Goal: Task Accomplishment & Management: Complete application form

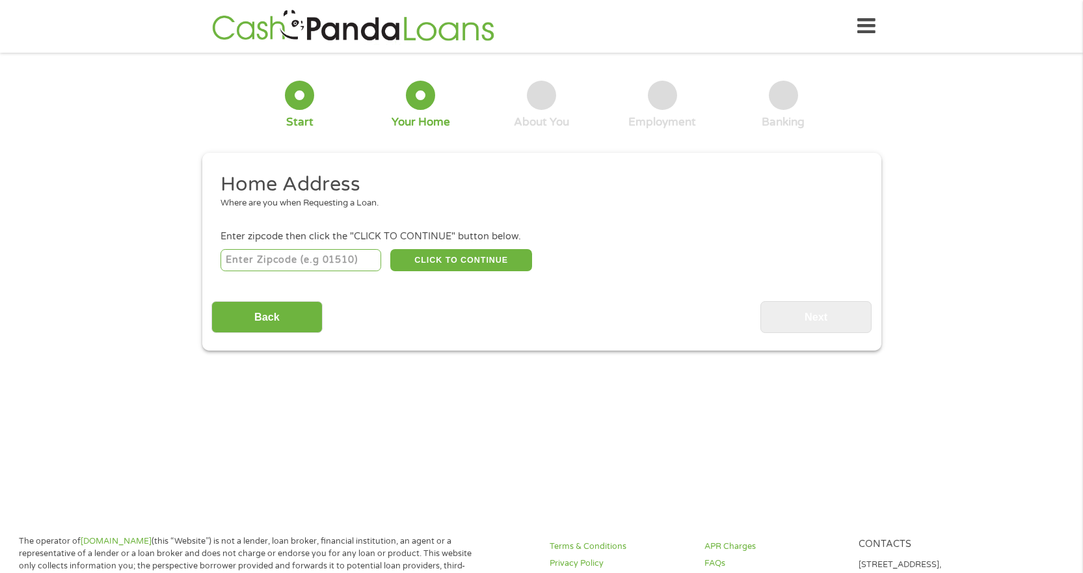
click at [239, 265] on input "number" at bounding box center [301, 260] width 161 height 22
type input "95251"
click at [469, 264] on button "CLICK TO CONTINUE" at bounding box center [461, 260] width 142 height 22
type input "95251"
type input "Vallecito"
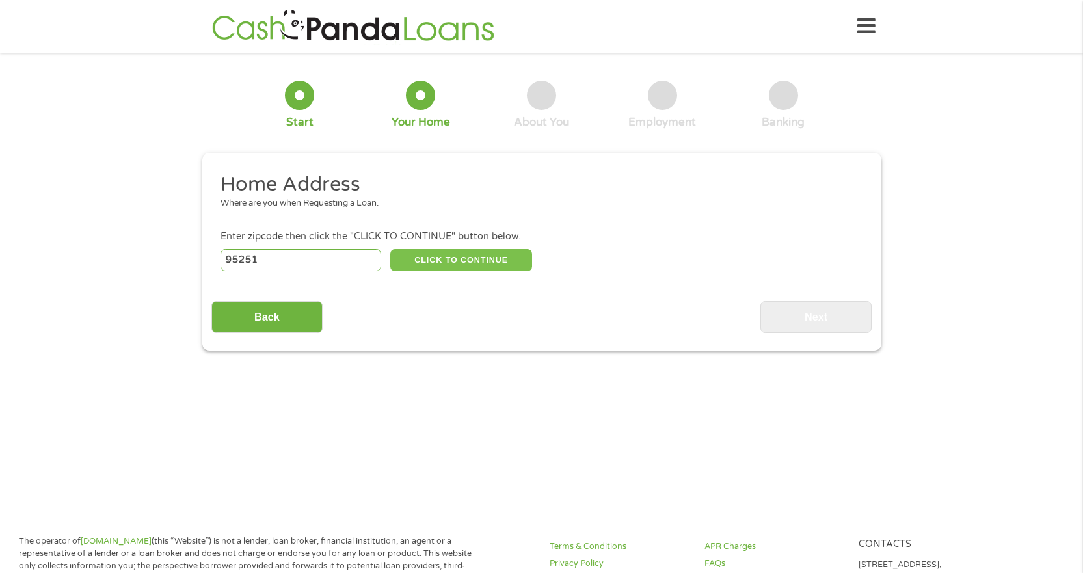
select select "[US_STATE]"
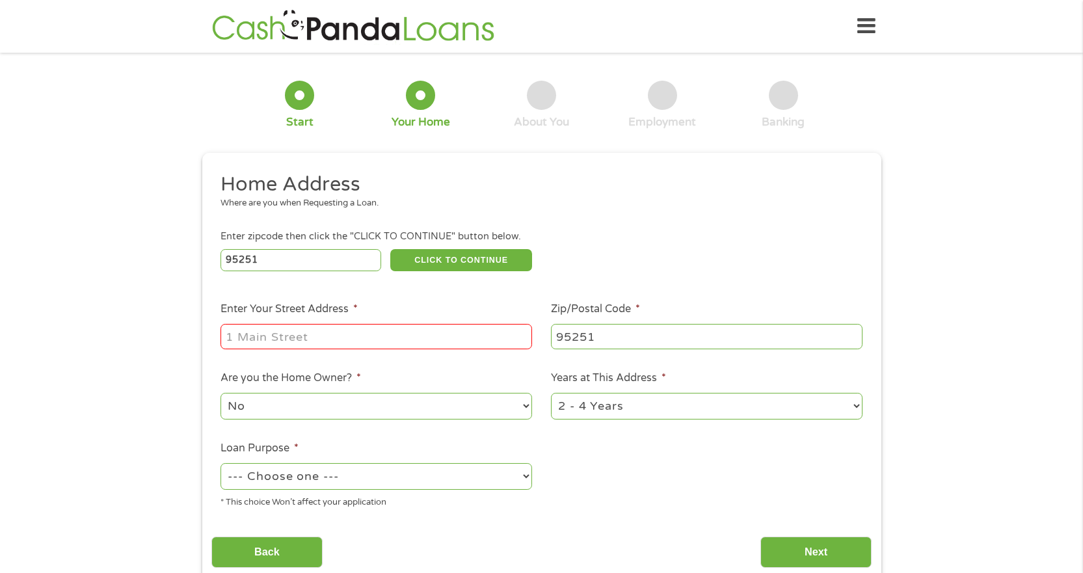
click at [271, 340] on input "Enter Your Street Address *" at bounding box center [377, 336] width 312 height 25
type input "[STREET_ADDRESS]"
click at [624, 399] on select "1 Year or less 1 - 2 Years 2 - 4 Years Over 4 Years" at bounding box center [707, 406] width 312 height 27
select select "60months"
click at [551, 393] on select "1 Year or less 1 - 2 Years 2 - 4 Years Over 4 Years" at bounding box center [707, 406] width 312 height 27
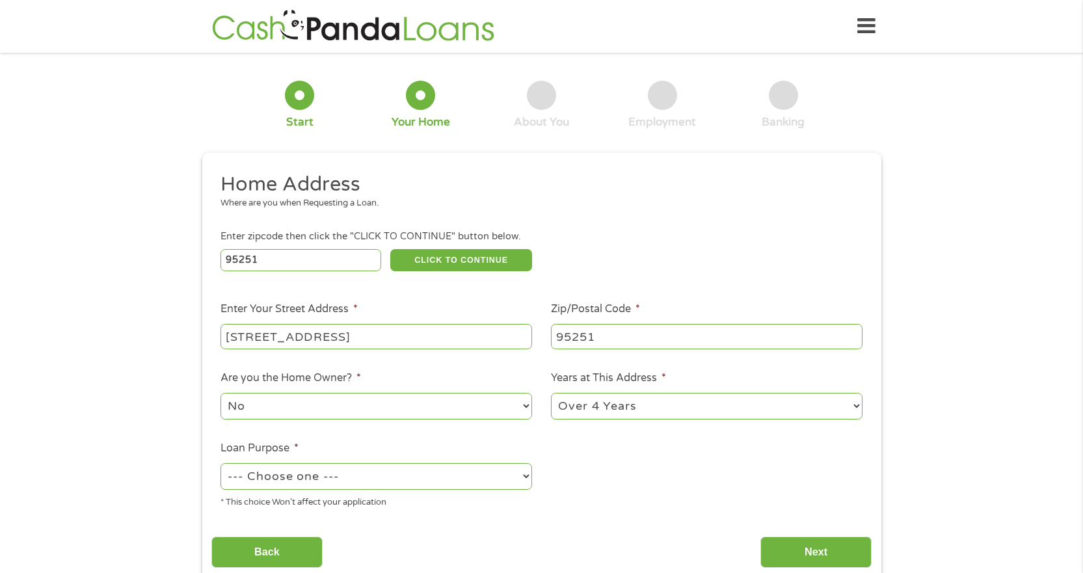
click at [334, 472] on select "--- Choose one --- Pay Bills Debt Consolidation Home Improvement Major Purchase…" at bounding box center [377, 476] width 312 height 27
select select "other"
click at [221, 463] on select "--- Choose one --- Pay Bills Debt Consolidation Home Improvement Major Purchase…" at bounding box center [377, 476] width 312 height 27
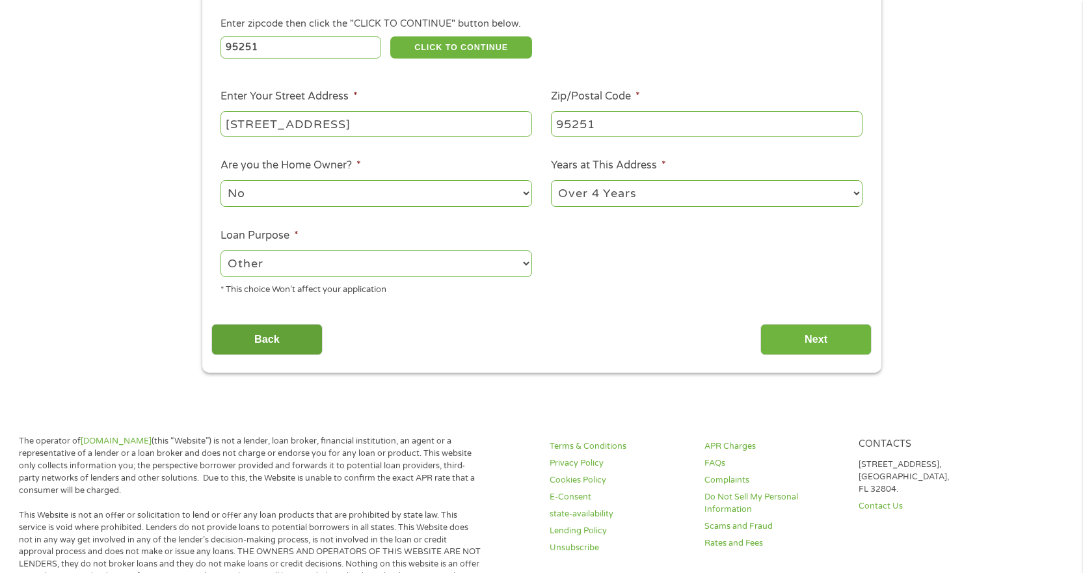
scroll to position [260, 0]
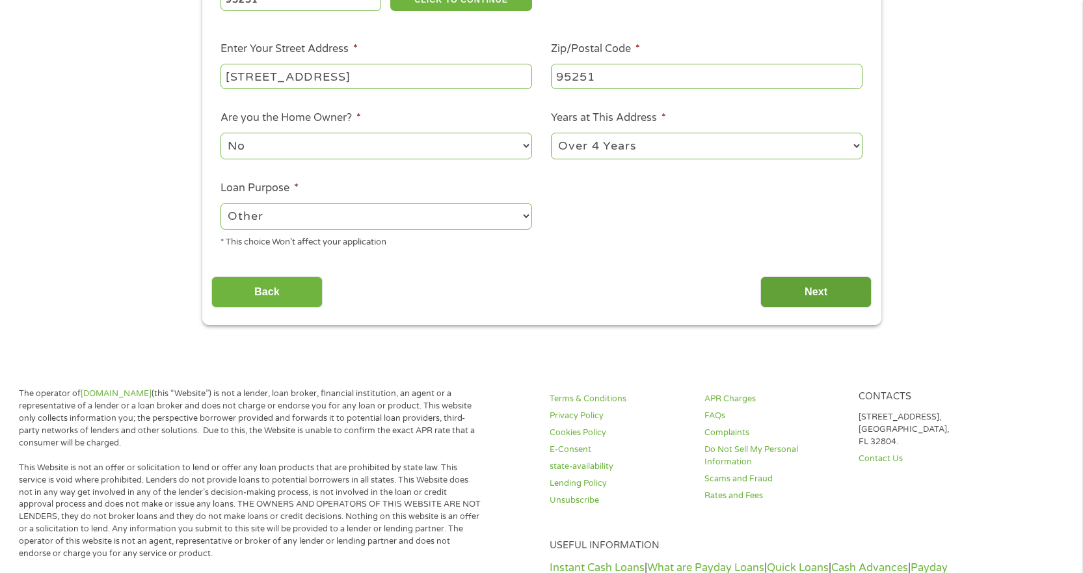
click at [790, 295] on input "Next" at bounding box center [815, 292] width 111 height 32
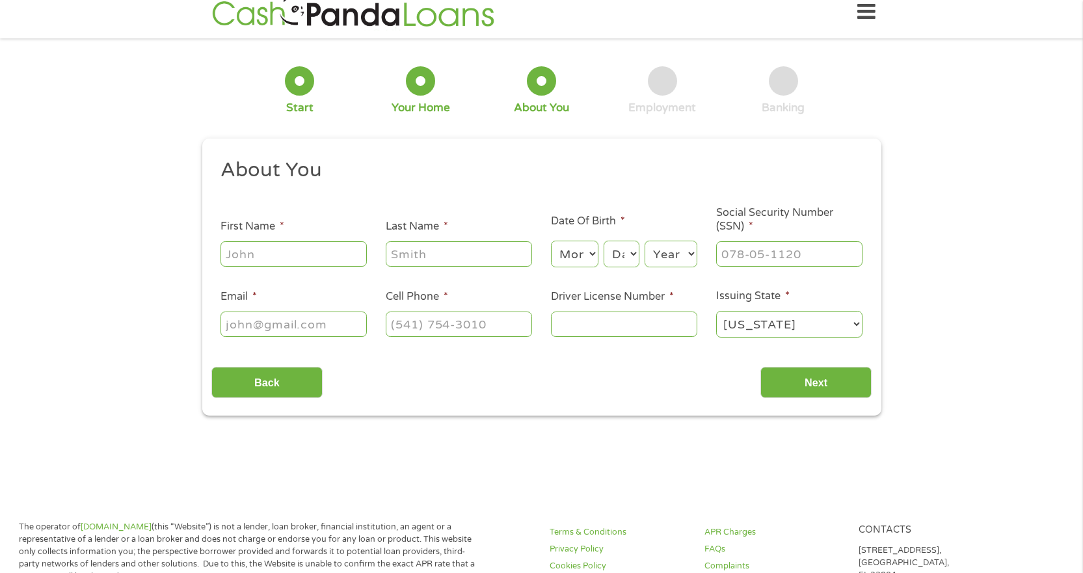
scroll to position [0, 0]
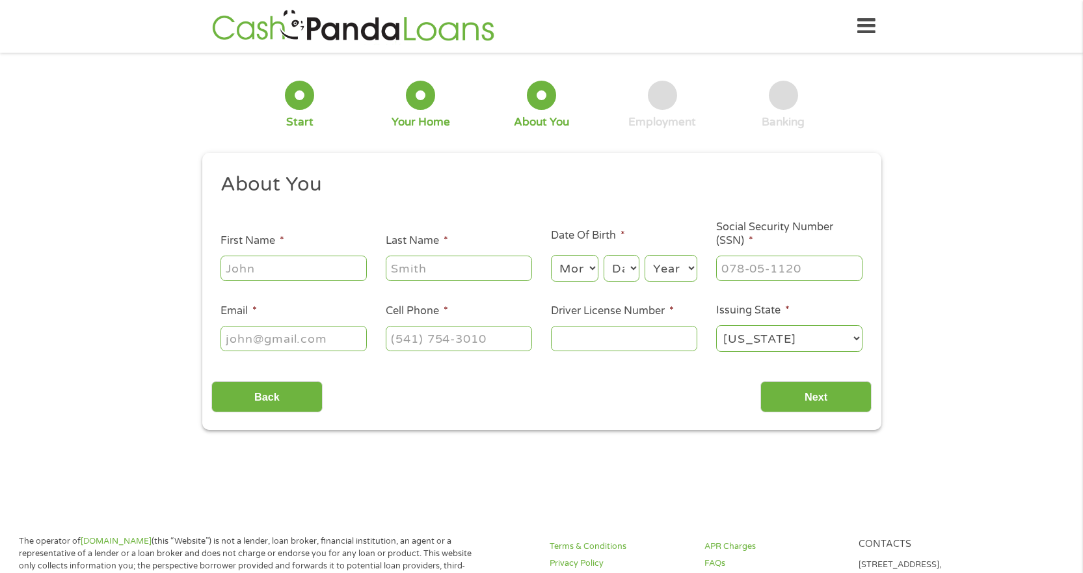
click at [250, 272] on input "First Name *" at bounding box center [294, 268] width 146 height 25
type input "[PERSON_NAME]"
type input "Gray"
click at [569, 268] on select "Month 1 2 3 4 5 6 7 8 9 10 11 12" at bounding box center [574, 268] width 47 height 27
select select "8"
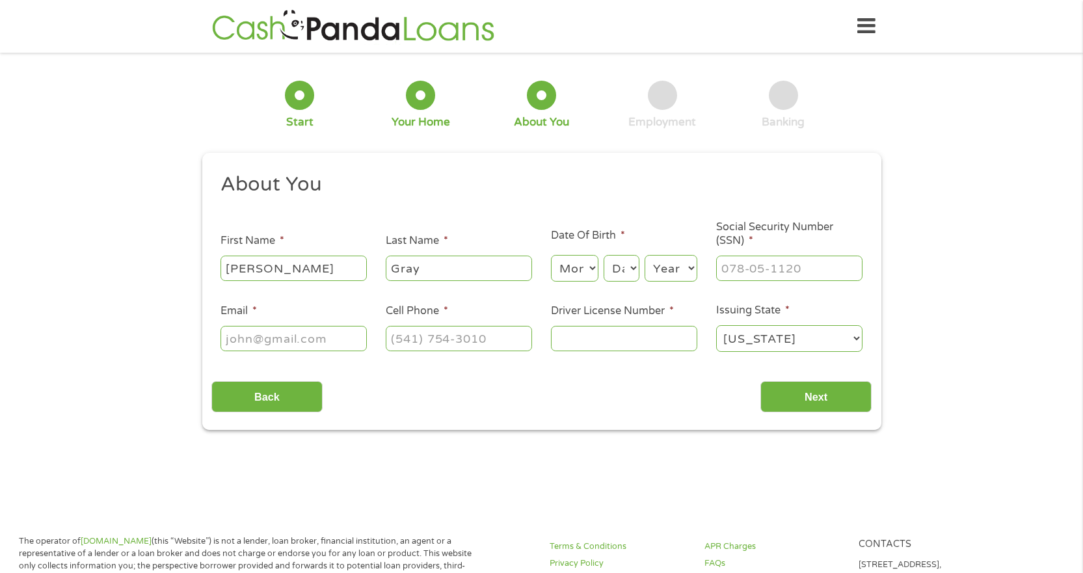
click at [551, 255] on select "Month 1 2 3 4 5 6 7 8 9 10 11 12" at bounding box center [574, 268] width 47 height 27
click at [615, 263] on select "Day 1 2 3 4 5 6 7 8 9 10 11 12 13 14 15 16 17 18 19 20 21 22 23 24 25 26 27 28 …" at bounding box center [621, 268] width 35 height 27
select select "18"
click at [604, 255] on select "Day 1 2 3 4 5 6 7 8 9 10 11 12 13 14 15 16 17 18 19 20 21 22 23 24 25 26 27 28 …" at bounding box center [621, 268] width 35 height 27
click at [684, 283] on div "Year Year [DATE] 2006 2005 2004 2003 2002 2001 2000 1999 1998 1997 1996 1995 19…" at bounding box center [671, 268] width 53 height 31
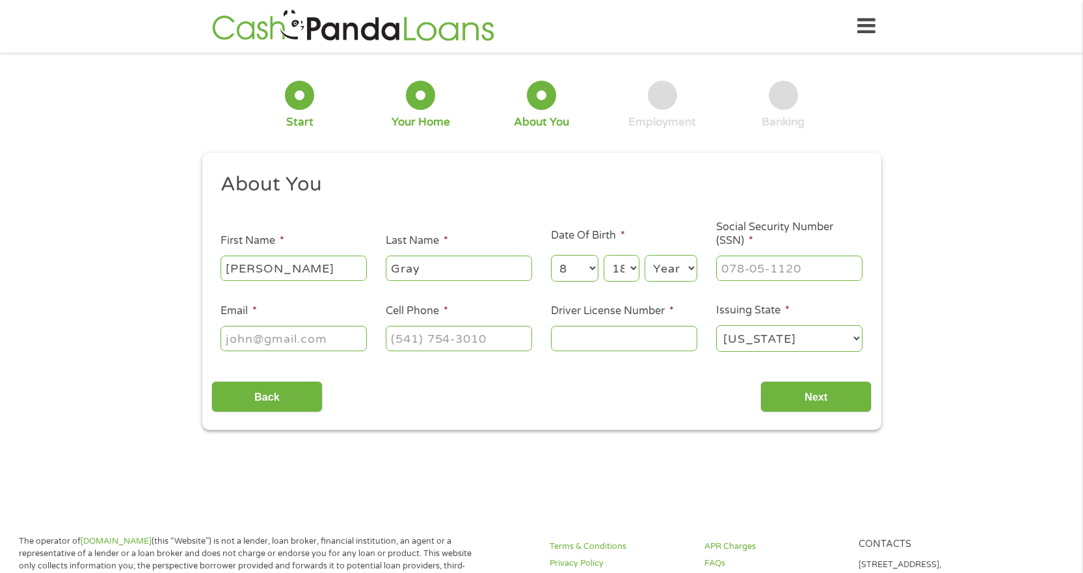
click at [675, 271] on select "Year [DATE] 2006 2005 2004 2003 2002 2001 2000 1999 1998 1997 1996 1995 1994 19…" at bounding box center [671, 268] width 53 height 27
select select "1984"
click at [645, 255] on select "Year [DATE] 2006 2005 2004 2003 2002 2001 2000 1999 1998 1997 1996 1995 1994 19…" at bounding box center [671, 268] width 53 height 27
click at [732, 274] on input "___-__-____" at bounding box center [789, 268] width 146 height 25
type input "608-03-8848"
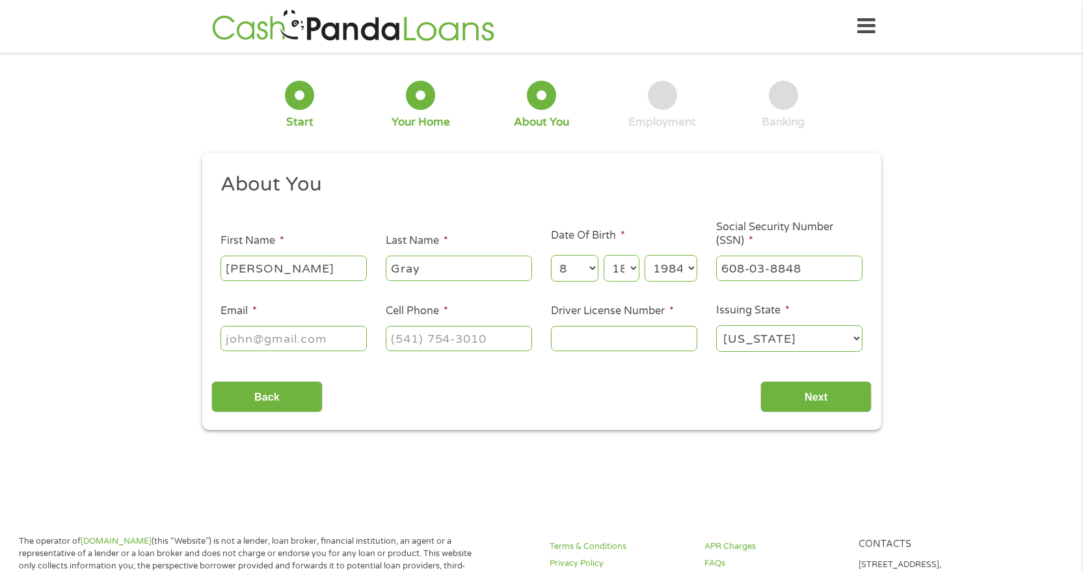
click at [293, 337] on input "Email *" at bounding box center [294, 338] width 146 height 25
type input "[EMAIL_ADDRESS][DOMAIN_NAME]"
type input "[PHONE_NUMBER]"
type input "D1612500"
click at [835, 417] on div "This field is hidden when viewing the form gclid EAIaIQobChMIhtaQqu3OjwMVoBOtBh…" at bounding box center [541, 292] width 679 height 278
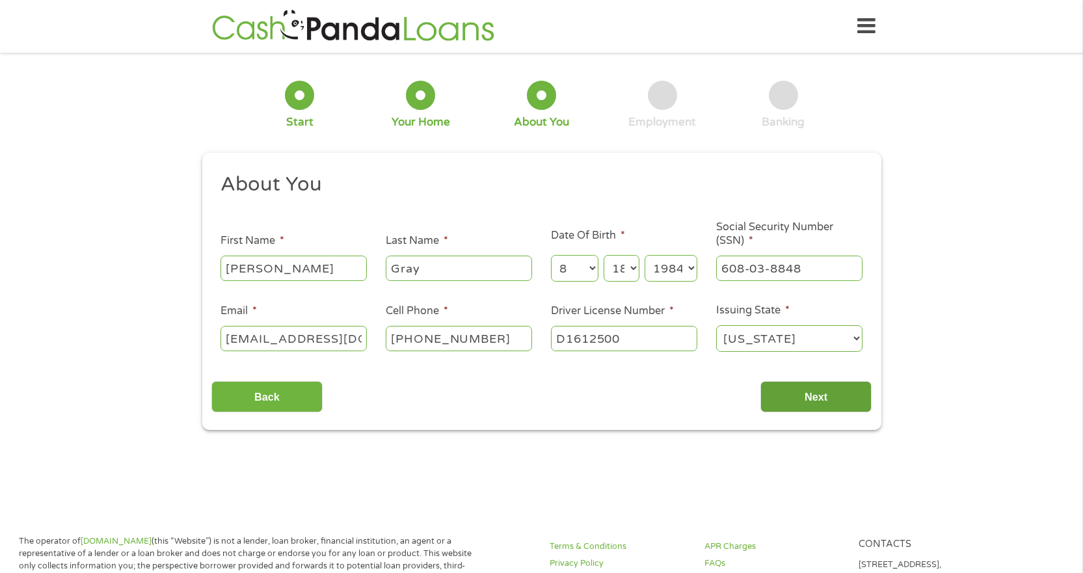
click at [818, 393] on input "Next" at bounding box center [815, 397] width 111 height 32
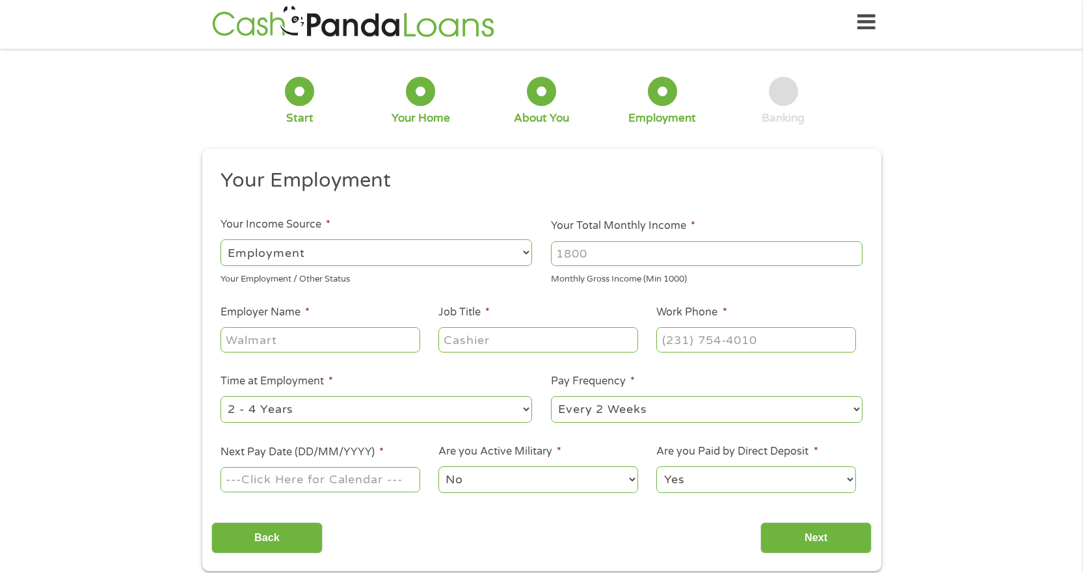
scroll to position [195, 0]
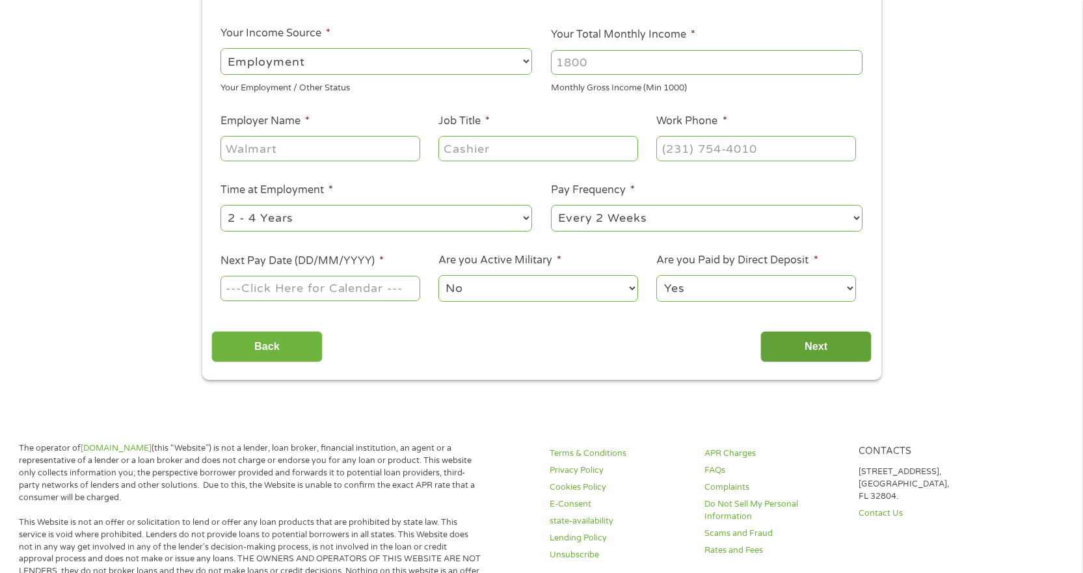
click at [827, 351] on input "Next" at bounding box center [815, 347] width 111 height 32
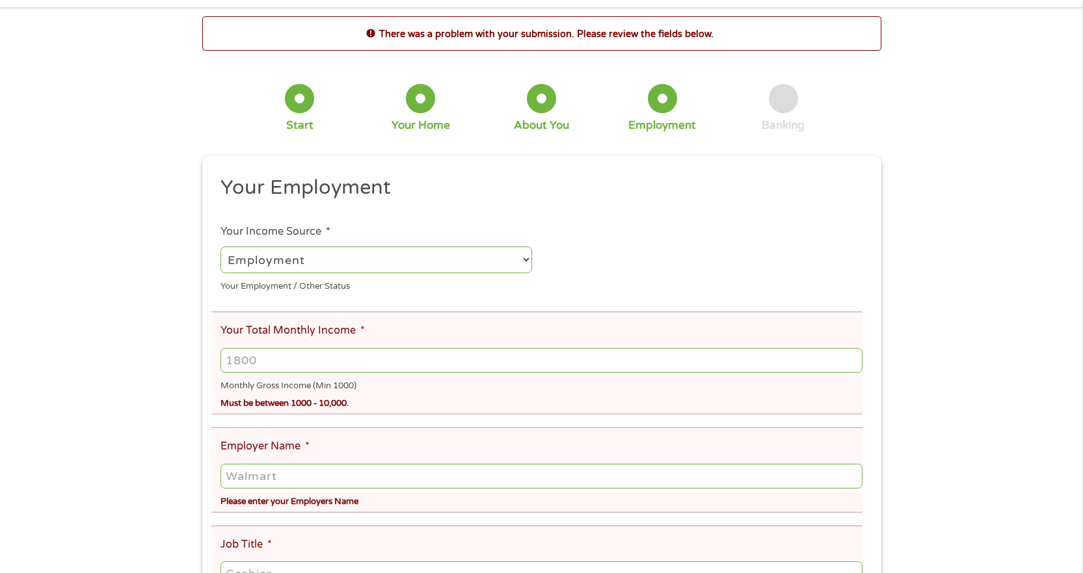
scroll to position [0, 0]
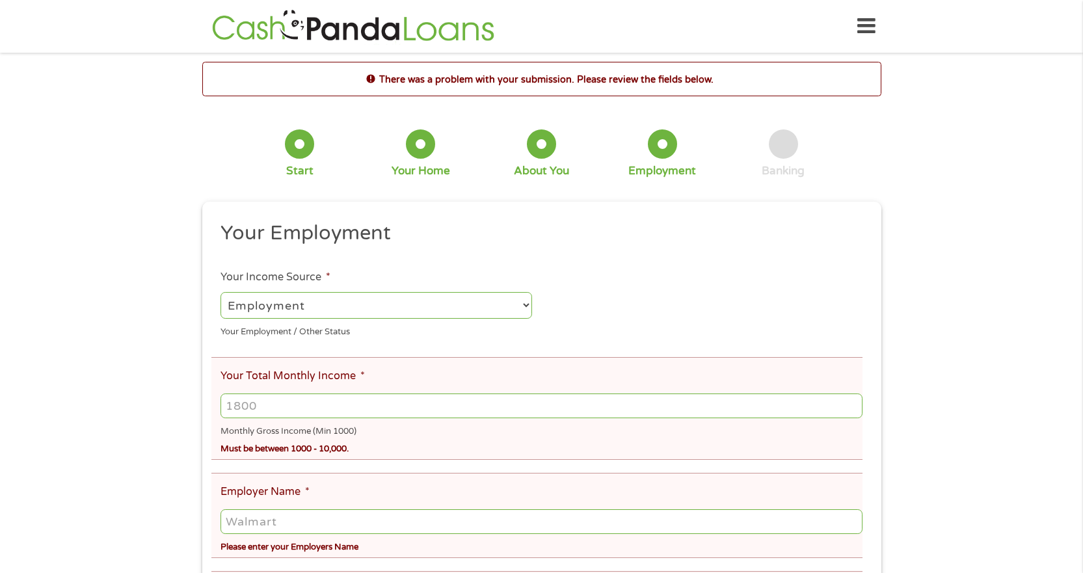
click at [300, 411] on input "Your Total Monthly Income *" at bounding box center [541, 406] width 641 height 25
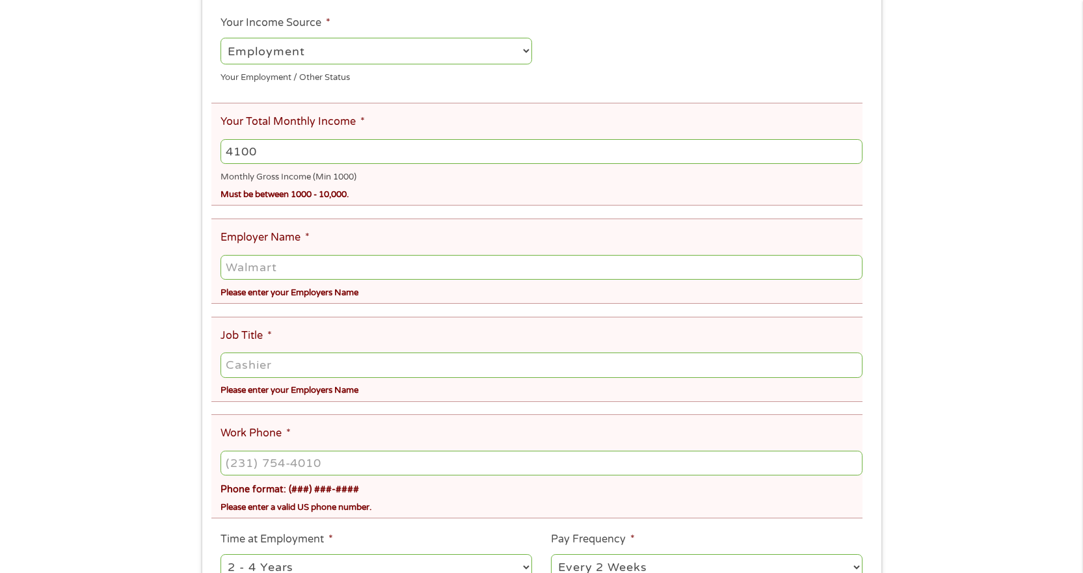
scroll to position [260, 0]
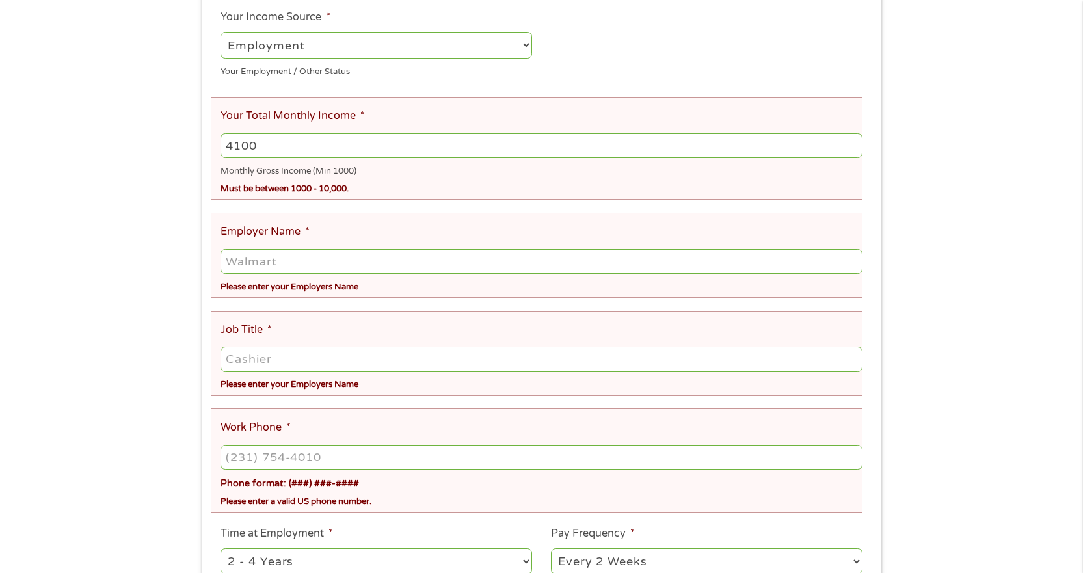
type input "4100"
click at [255, 260] on input "Employer Name *" at bounding box center [541, 261] width 641 height 25
type input "CCOE"
type input "Secretary"
type input "[PHONE_NUMBER]"
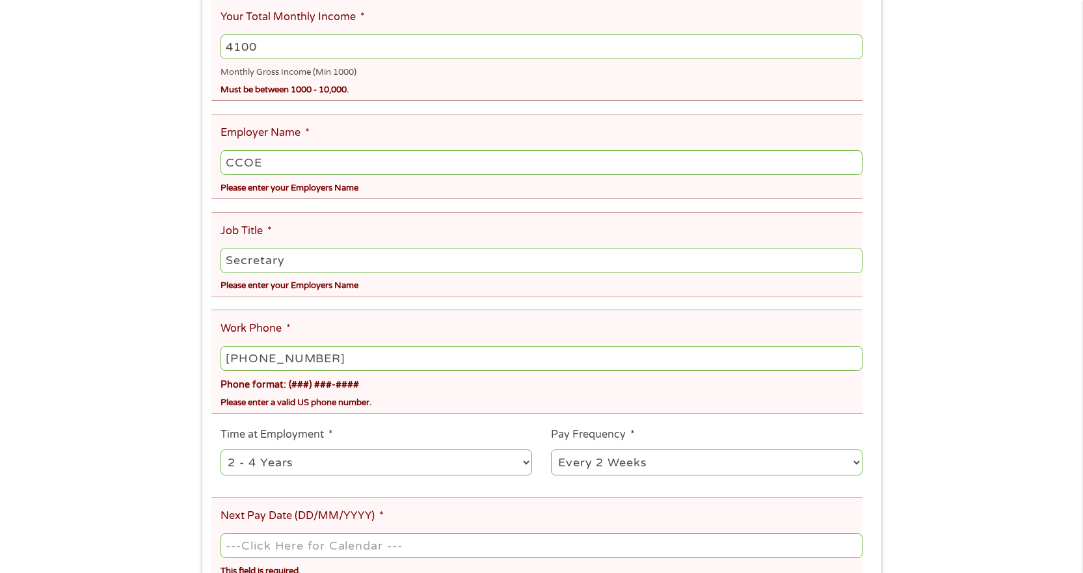
scroll to position [520, 0]
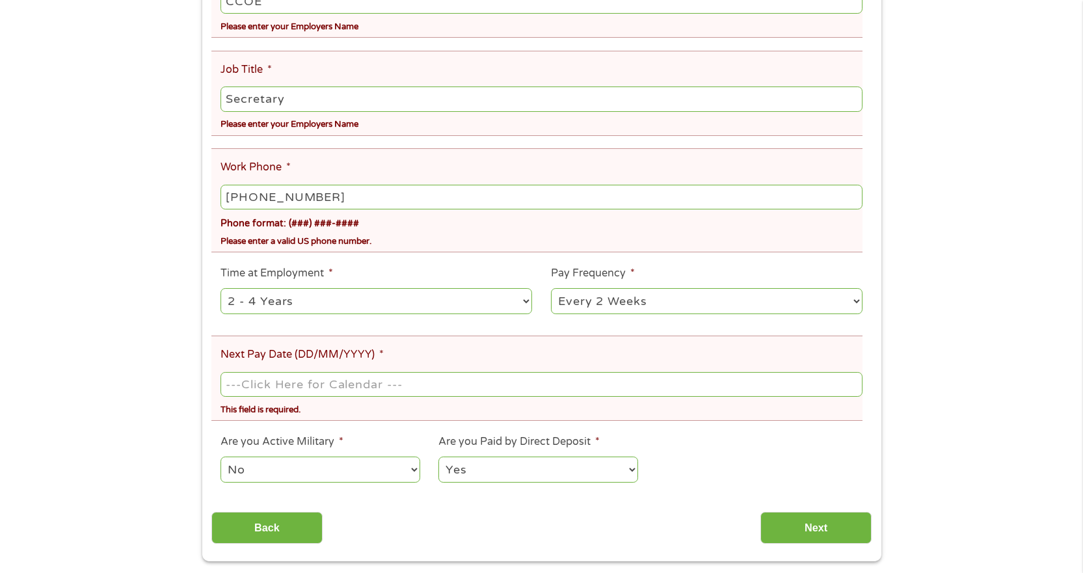
click at [302, 296] on select "--- Choose one --- 1 Year or less 1 - 2 Years 2 - 4 Years Over 4 Years" at bounding box center [377, 301] width 312 height 27
select select "60months"
click at [221, 288] on select "--- Choose one --- 1 Year or less 1 - 2 Years 2 - 4 Years Over 4 Years" at bounding box center [377, 301] width 312 height 27
click at [587, 305] on select "--- Choose one --- Every 2 Weeks Every Week Monthly Semi-Monthly" at bounding box center [707, 301] width 312 height 27
select select "monthly"
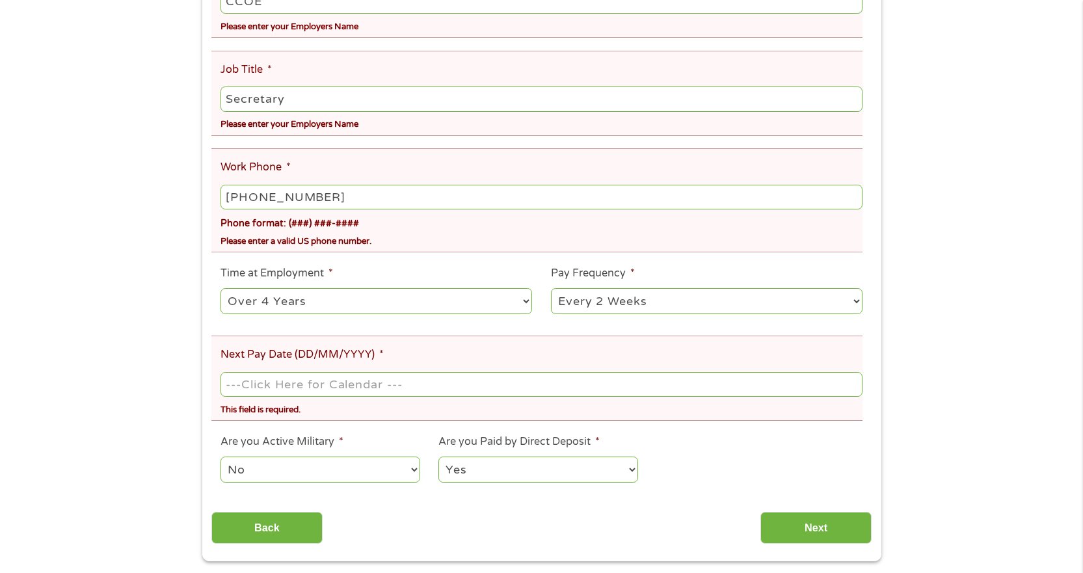
click at [551, 288] on select "--- Choose one --- Every 2 Weeks Every Week Monthly Semi-Monthly" at bounding box center [707, 301] width 312 height 27
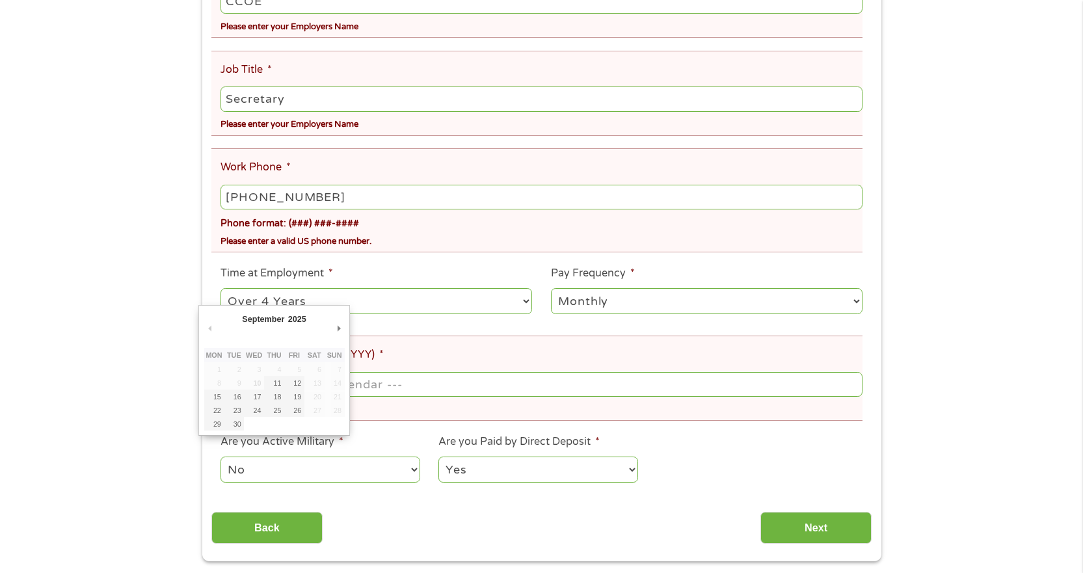
click at [345, 386] on body "Home Get Loan Offer How it works FAQs Blog Cash Loans Quick Loans Online Loans …" at bounding box center [541, 485] width 1083 height 2010
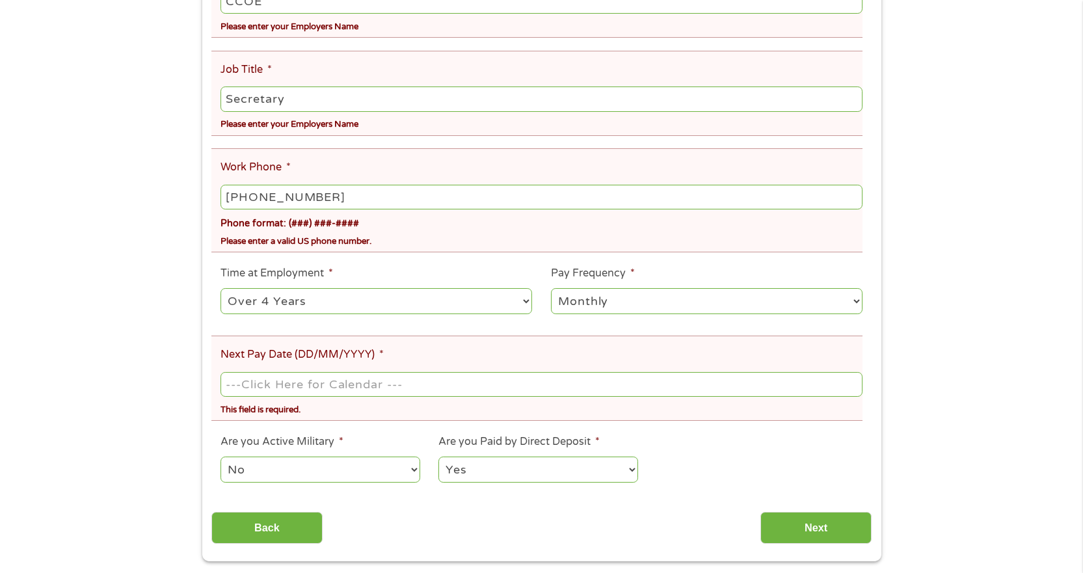
click at [329, 364] on li "Next Pay Date (DD/MM/YYYY) * This field is required." at bounding box center [536, 378] width 651 height 85
click at [329, 390] on body "Home Get Loan Offer How it works FAQs Blog Cash Loans Quick Loans Online Loans …" at bounding box center [541, 485] width 1083 height 2010
click at [298, 381] on input "Next Pay Date (DD/MM/YYYY) *" at bounding box center [541, 384] width 641 height 25
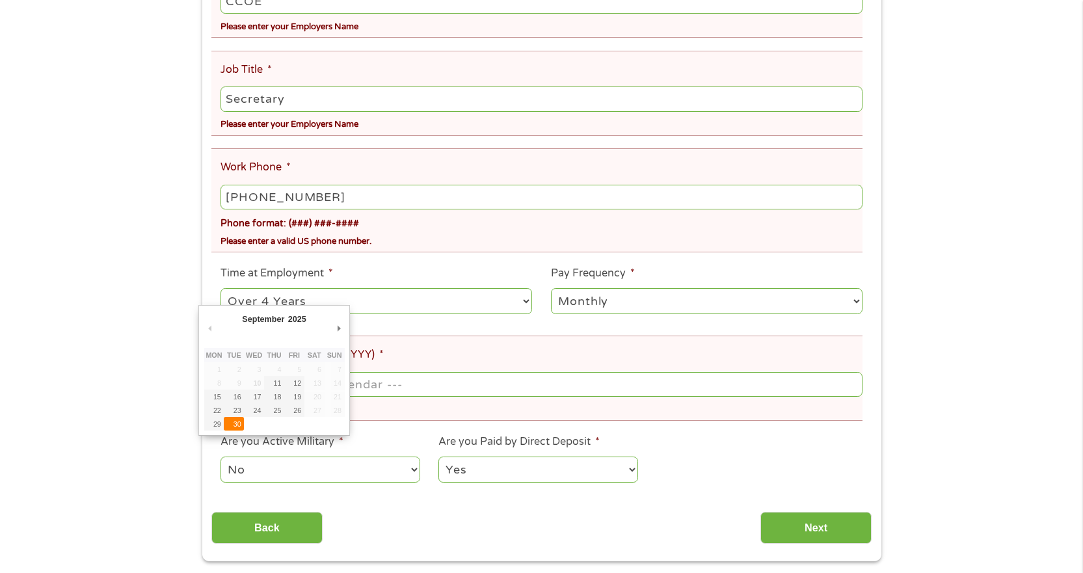
type input "[DATE]"
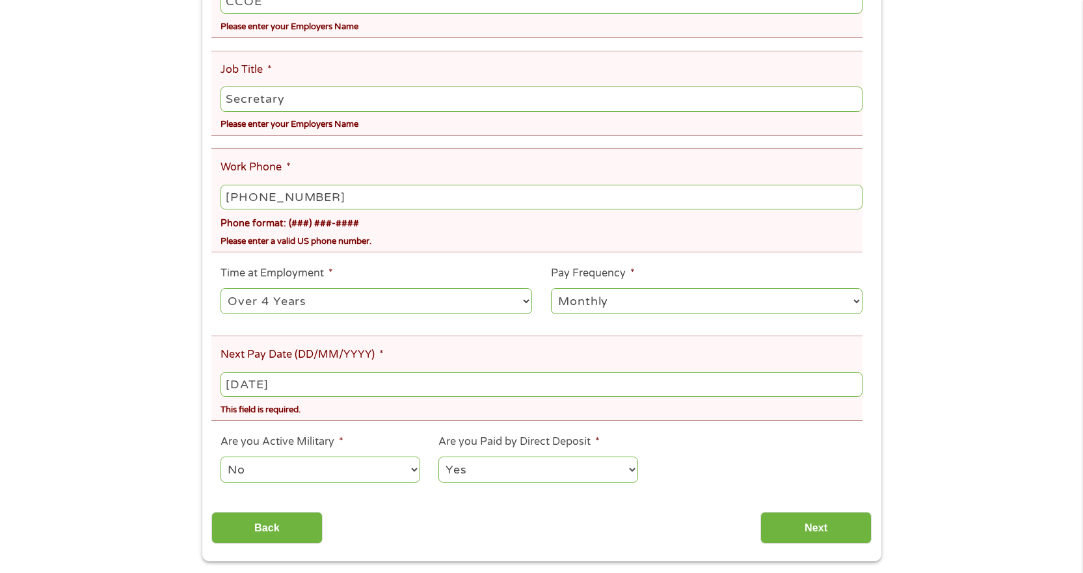
click at [286, 465] on select "No Yes" at bounding box center [320, 470] width 199 height 27
click at [815, 527] on input "Next" at bounding box center [815, 528] width 111 height 32
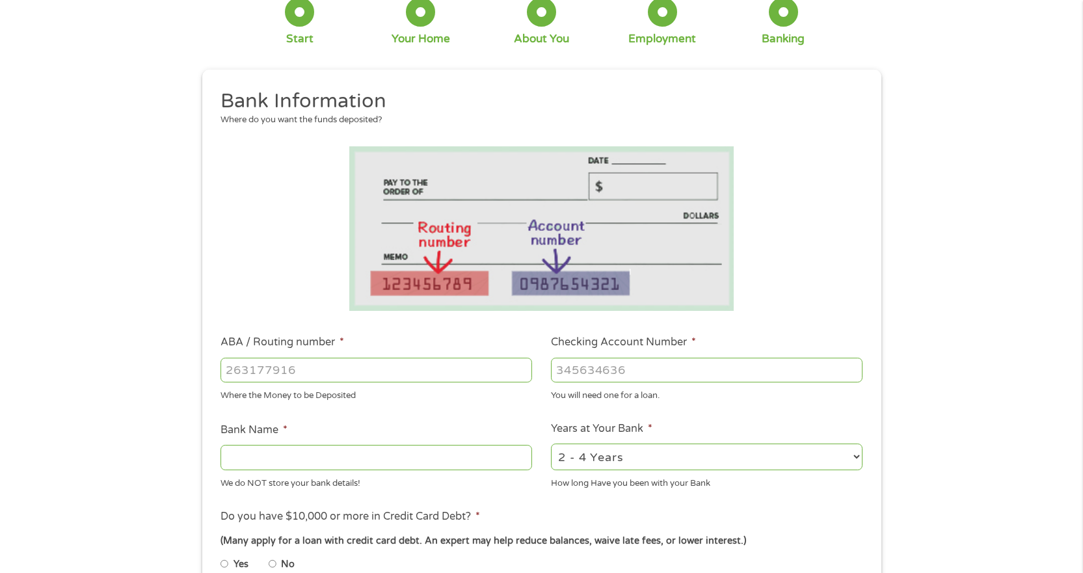
scroll to position [195, 0]
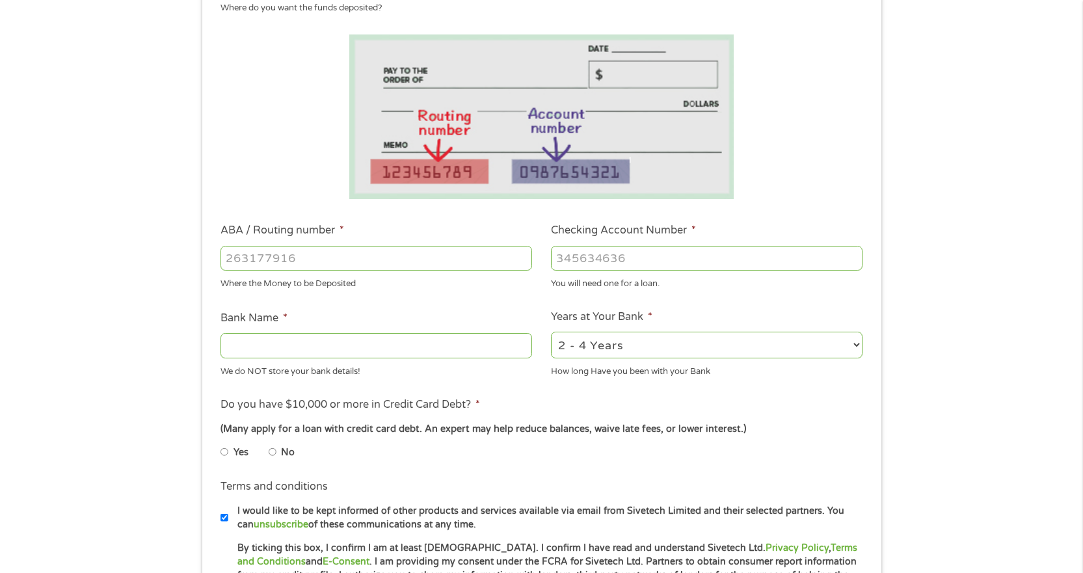
click at [279, 262] on input "ABA / Routing number *" at bounding box center [377, 258] width 312 height 25
type input "031101357"
click at [623, 256] on input "Checking Account Number *" at bounding box center [707, 258] width 312 height 25
type input "411013579966"
click at [342, 336] on input "Bank Name *" at bounding box center [377, 345] width 312 height 25
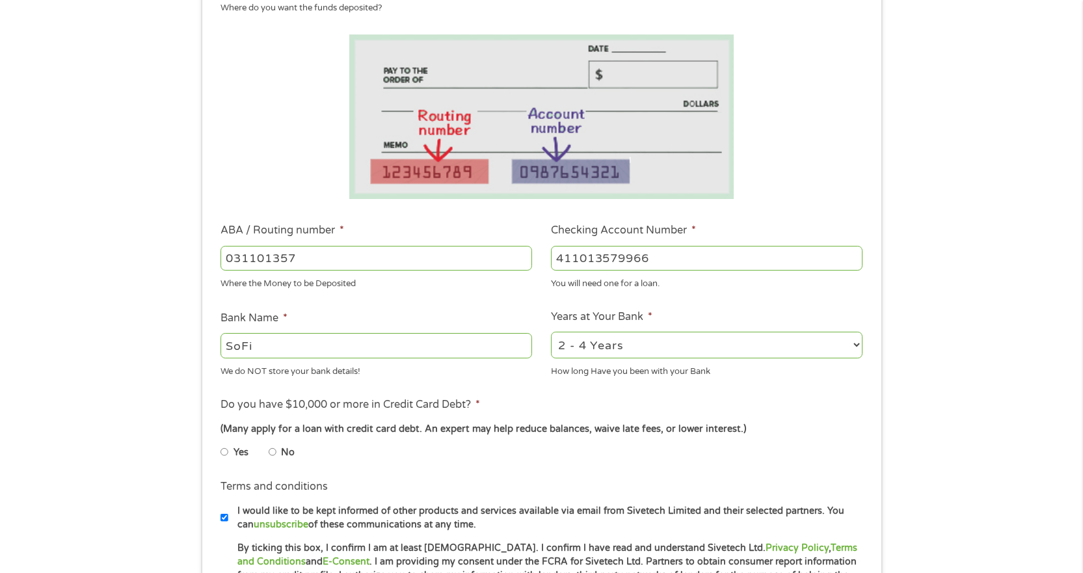
scroll to position [260, 0]
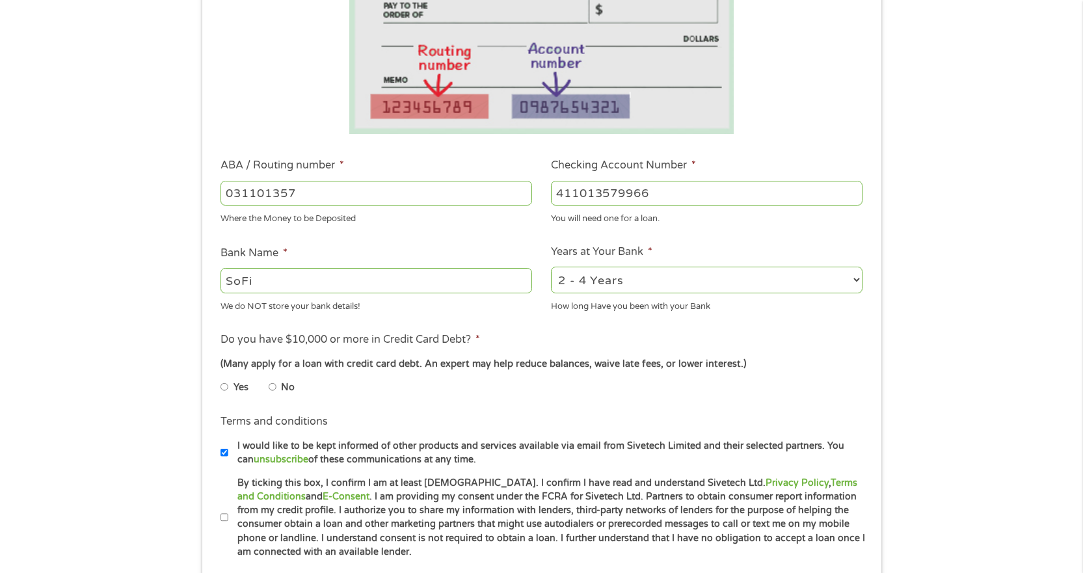
type input "SoFi"
click at [271, 385] on input "No" at bounding box center [273, 387] width 8 height 21
radio input "true"
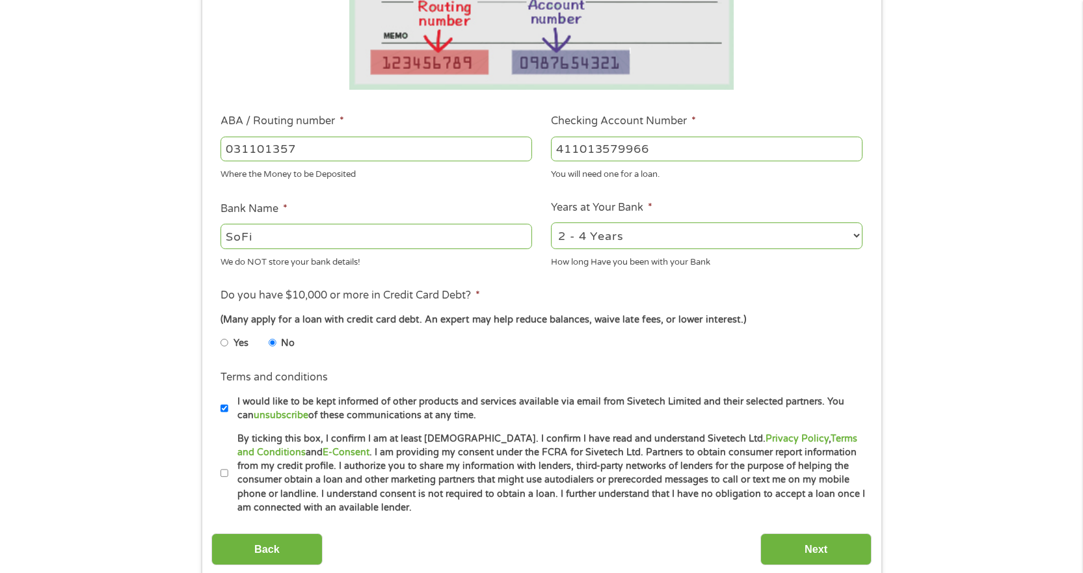
scroll to position [390, 0]
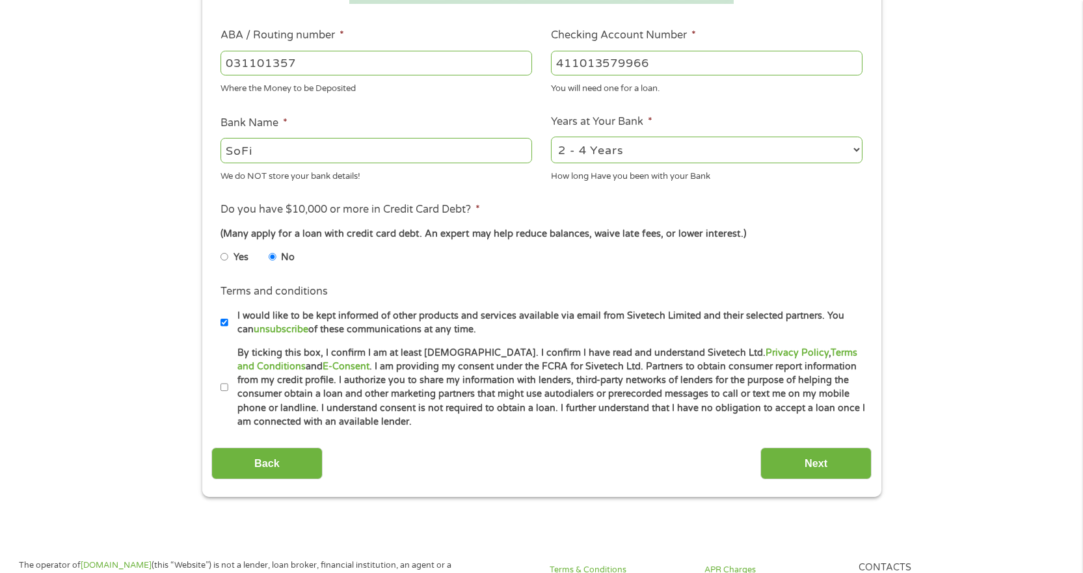
click at [222, 390] on input "By ticking this box, I confirm I am at least [DEMOGRAPHIC_DATA]. I confirm I ha…" at bounding box center [225, 387] width 8 height 21
checkbox input "true"
click at [807, 453] on input "Next" at bounding box center [815, 464] width 111 height 32
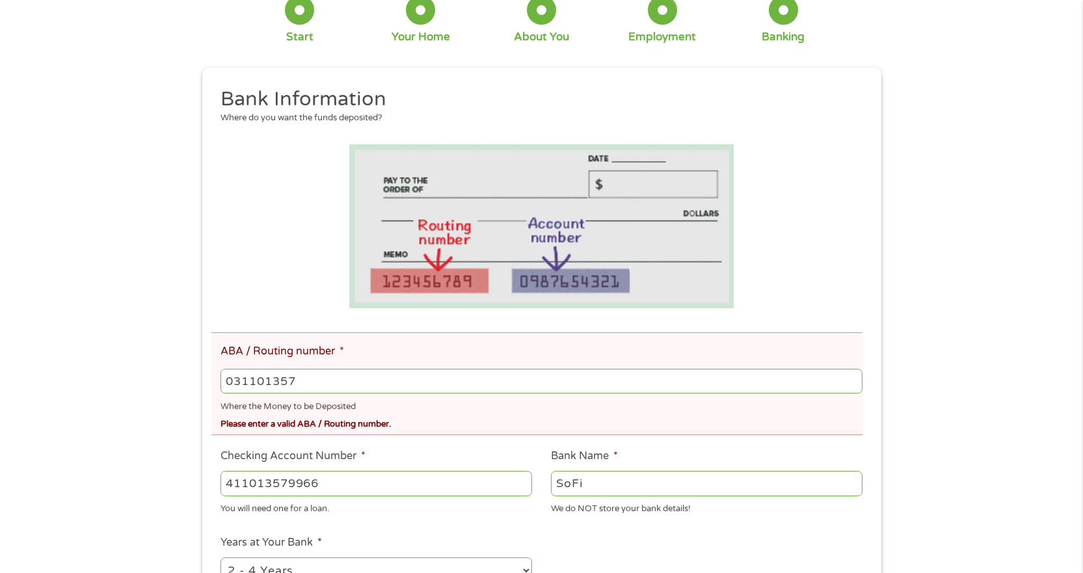
scroll to position [195, 0]
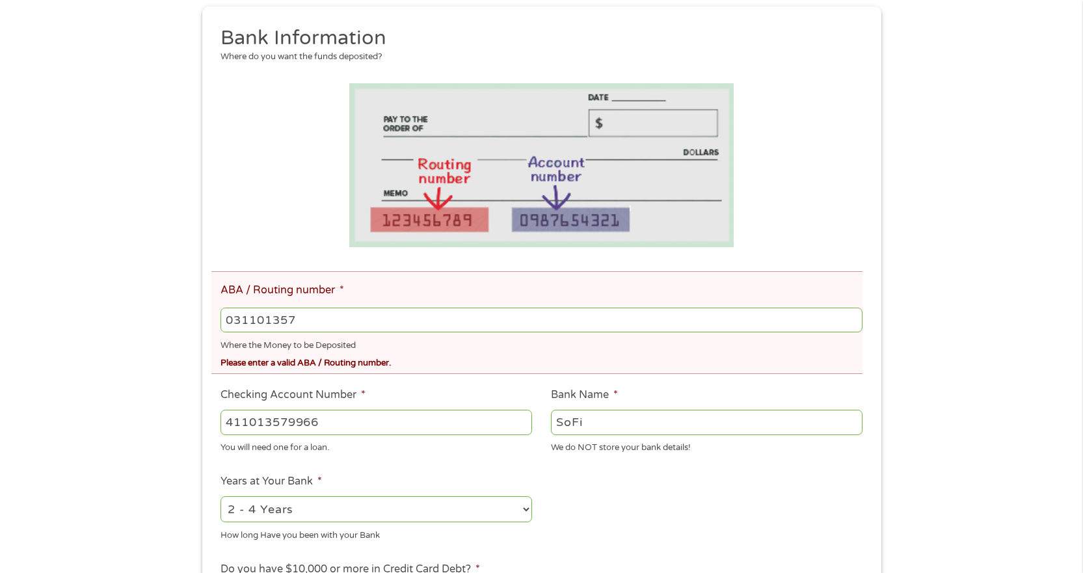
click at [327, 317] on input "031101357" at bounding box center [541, 320] width 641 height 25
drag, startPoint x: 343, startPoint y: 327, endPoint x: 5, endPoint y: 333, distance: 338.3
click at [5, 333] on div "There was a problem with your submission. Please review the fields below. 1 Sta…" at bounding box center [541, 361] width 1083 height 989
type input "031101334"
type input "SoFi Bank, National Association"
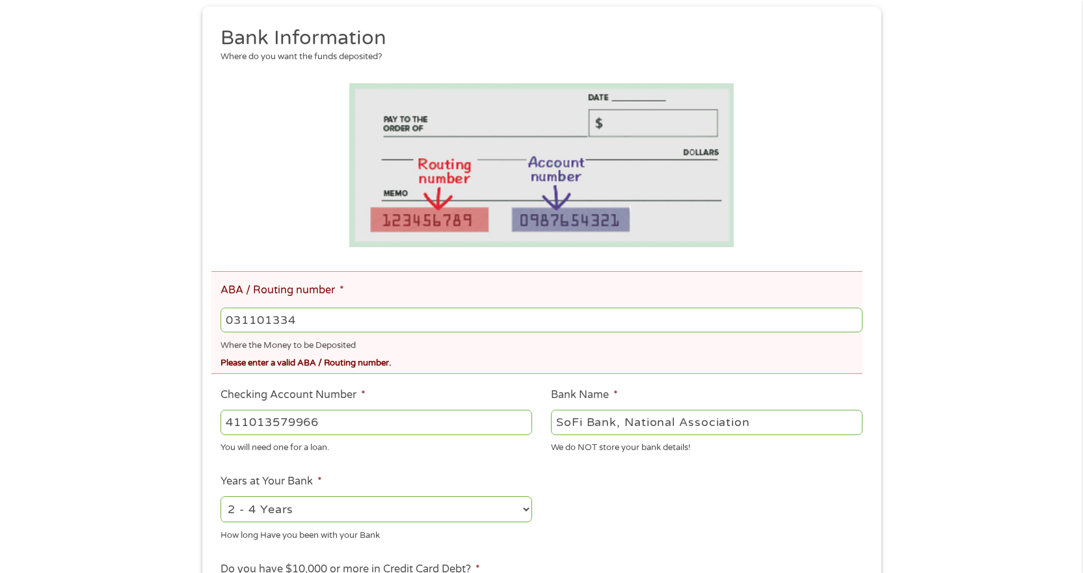
type input "031101334"
click at [589, 505] on ul "Bank Information Where do you want the funds deposited? ABA / Routing number * …" at bounding box center [541, 406] width 660 height 763
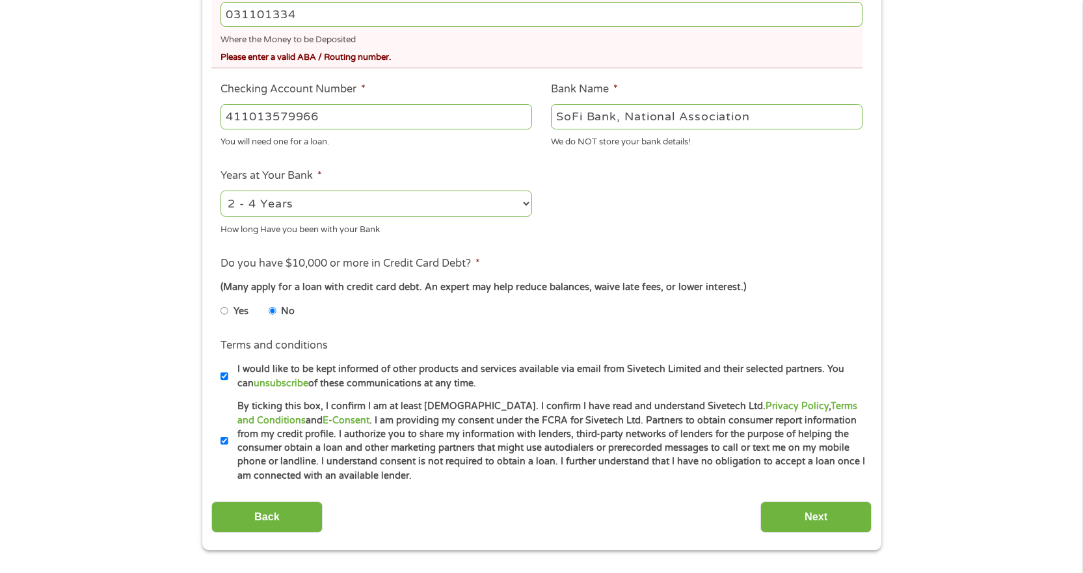
scroll to position [520, 0]
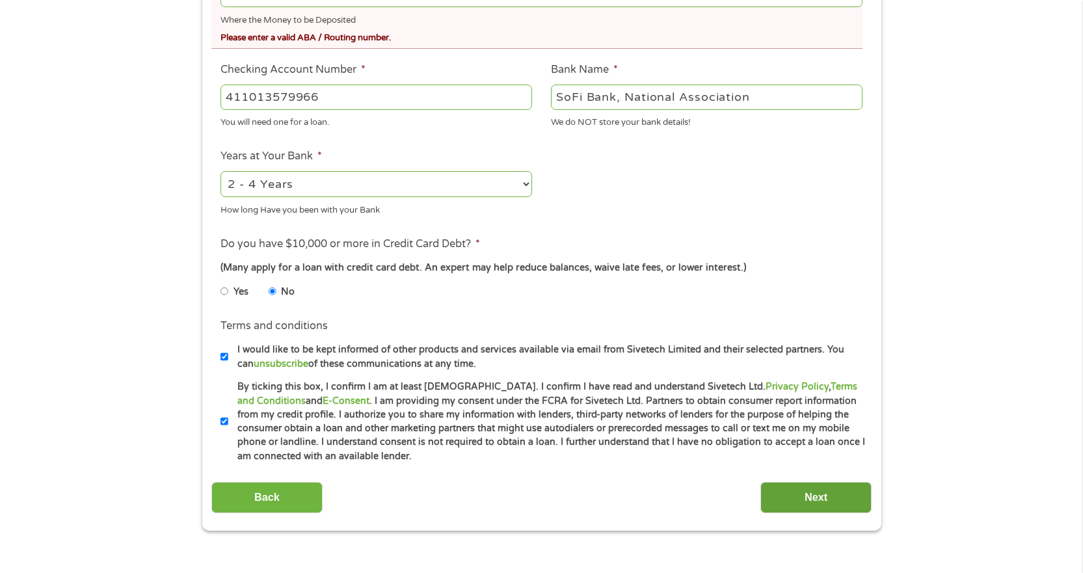
click at [827, 490] on input "Next" at bounding box center [815, 498] width 111 height 32
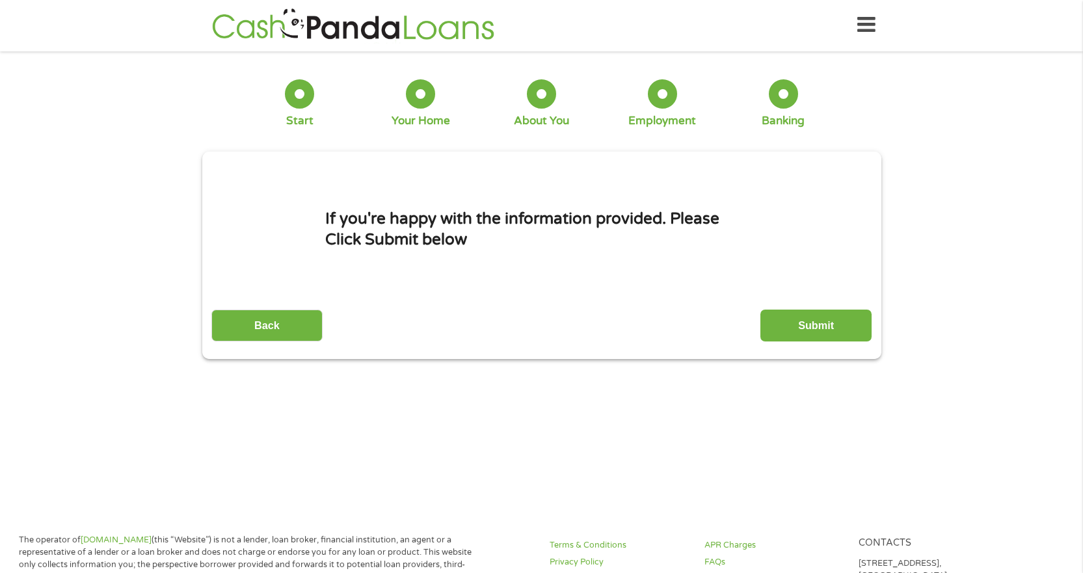
scroll to position [0, 0]
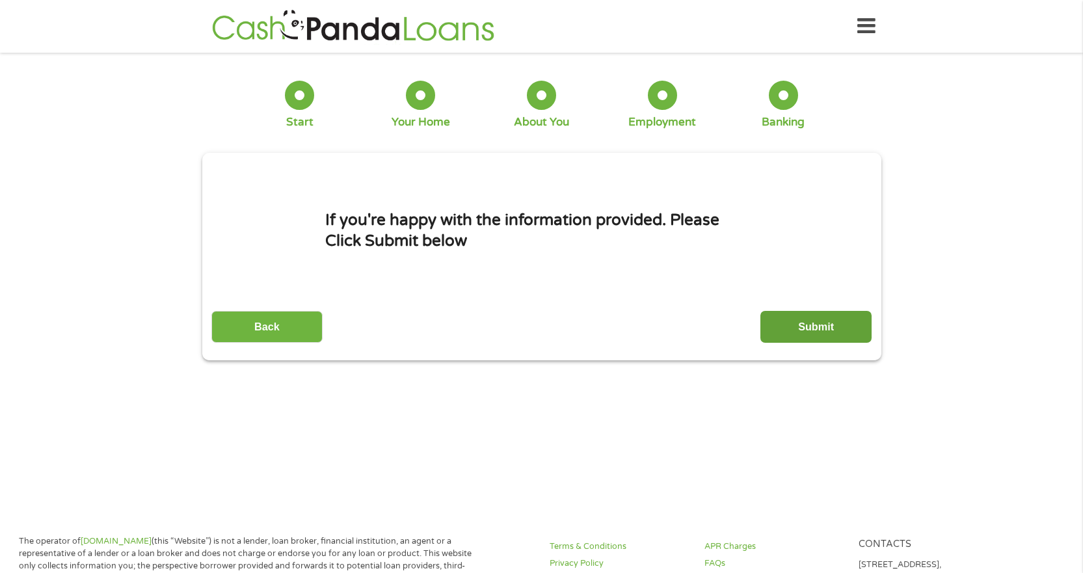
click at [819, 323] on input "Submit" at bounding box center [815, 327] width 111 height 32
